Goal: Task Accomplishment & Management: Complete application form

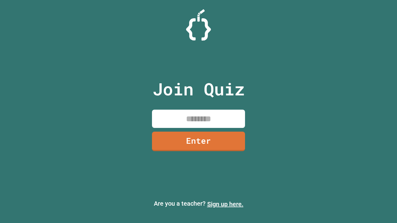
click at [225, 204] on link "Sign up here." at bounding box center [225, 204] width 36 height 7
